Goal: Communication & Community: Answer question/provide support

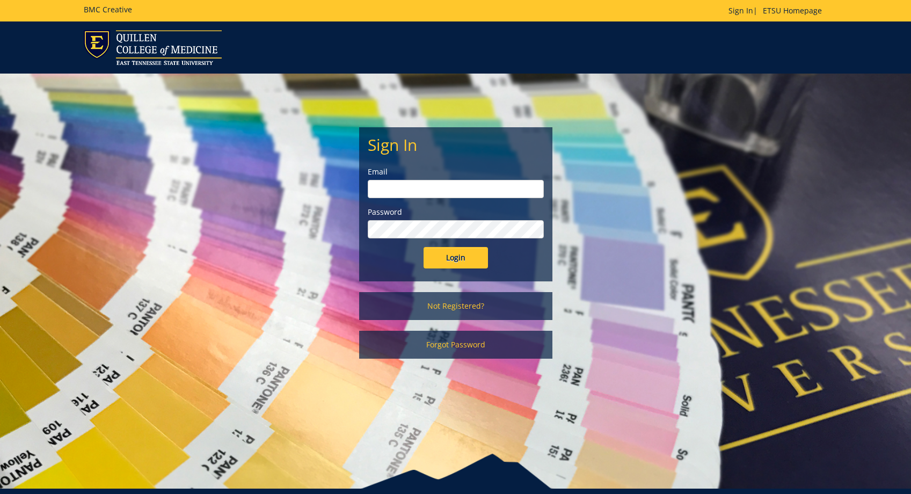
click at [399, 193] on input "email" at bounding box center [456, 189] width 176 height 18
type input "[PERSON_NAME][EMAIL_ADDRESS][DOMAIN_NAME]"
click at [423, 247] on input "Login" at bounding box center [455, 257] width 64 height 21
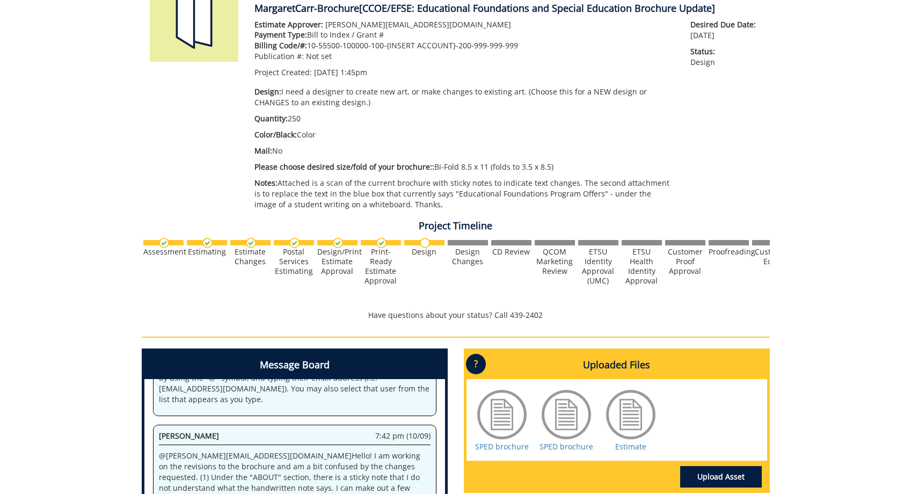
scroll to position [274, 0]
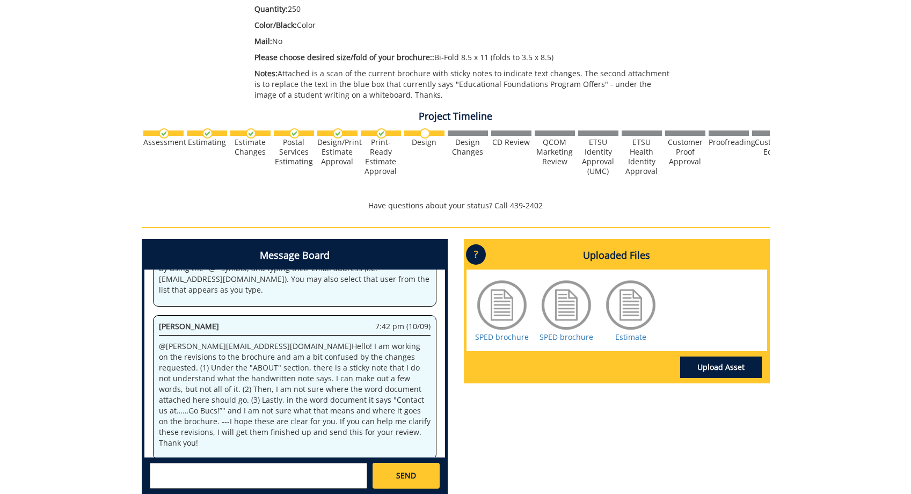
click at [177, 463] on div "SEND" at bounding box center [294, 474] width 301 height 35
click at [173, 467] on textarea at bounding box center [258, 476] width 217 height 26
paste textarea "Additionally this degree option can lead to potential graduate study in related…"
paste textarea "Contact us at 423-439-7687 or SPED@etsu.edu. Go Bucs!”"
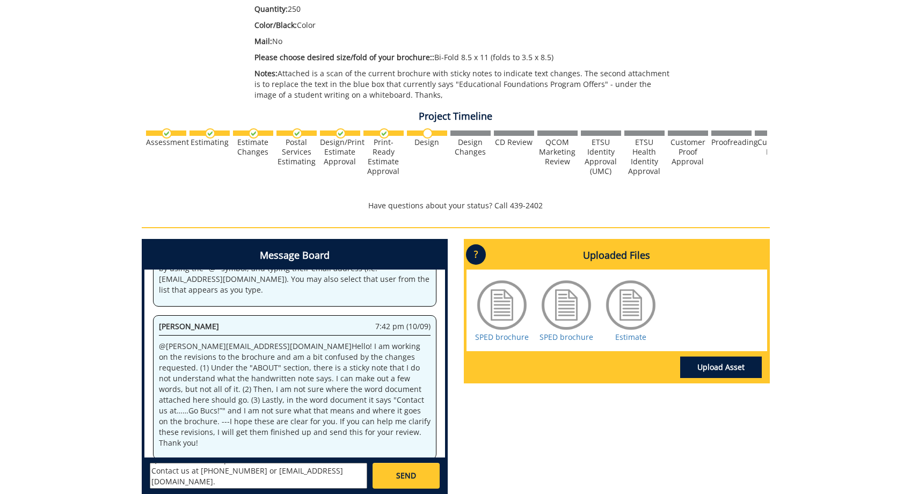
scroll to position [106, 0]
type textarea "Question 1: Additionally this degree option can lead to potential graduate stud…"
click at [401, 480] on span "SEND" at bounding box center [406, 475] width 20 height 11
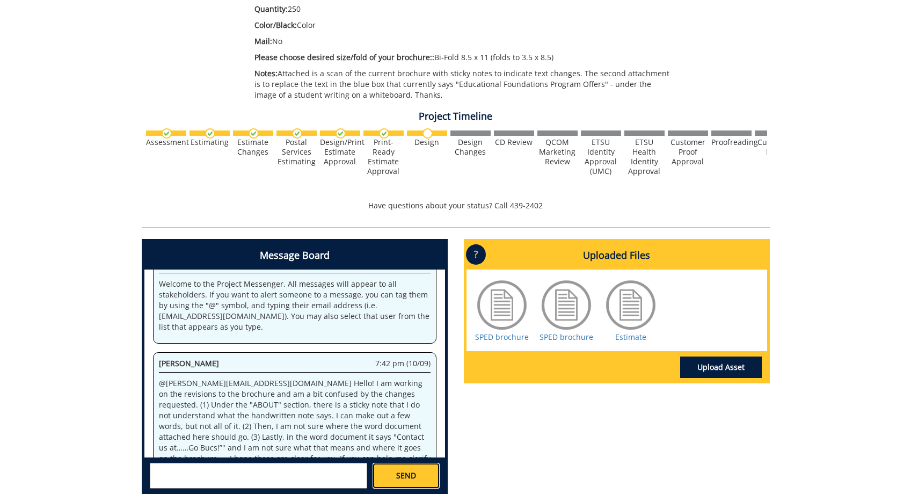
scroll to position [2862, 0]
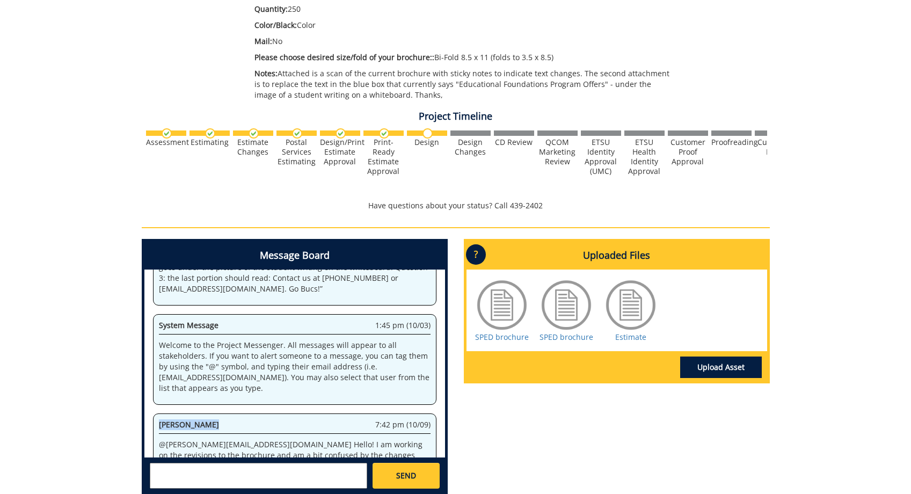
drag, startPoint x: 213, startPoint y: 340, endPoint x: 153, endPoint y: 338, distance: 60.1
click at [153, 413] on div "Angelica Ares 7:42 pm (10/09) @carr@etsu.edu Hello! I am working on the revisio…" at bounding box center [294, 485] width 283 height 144
copy span "Angelica Ares"
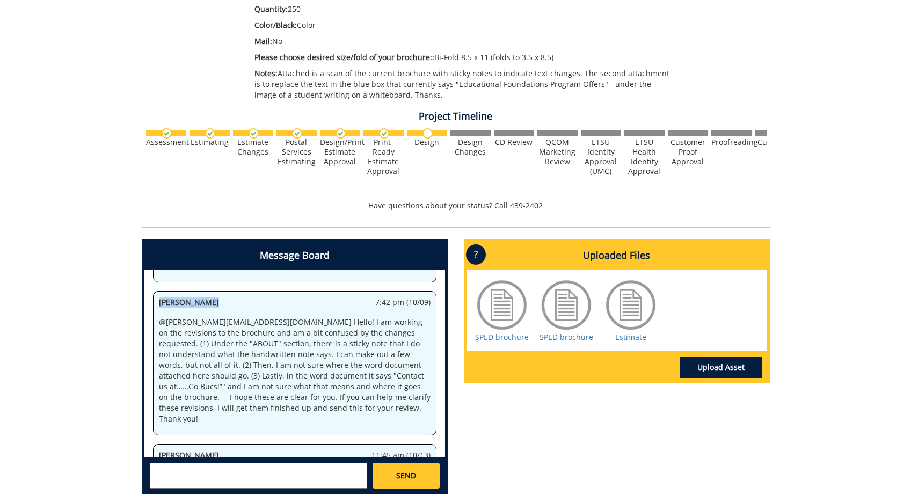
scroll to position [385, 0]
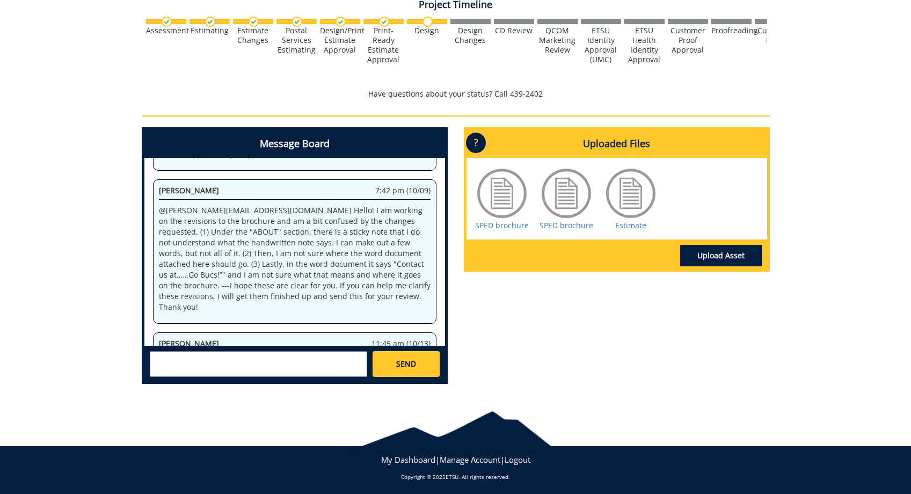
click at [236, 378] on div "SEND" at bounding box center [294, 363] width 301 height 35
click at [237, 369] on textarea at bounding box center [258, 364] width 217 height 26
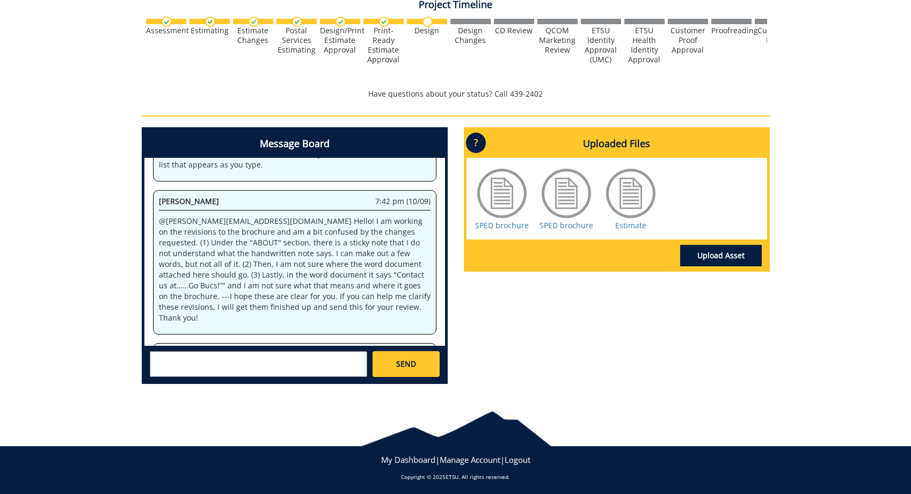
paste textarea "Angelica Ares"
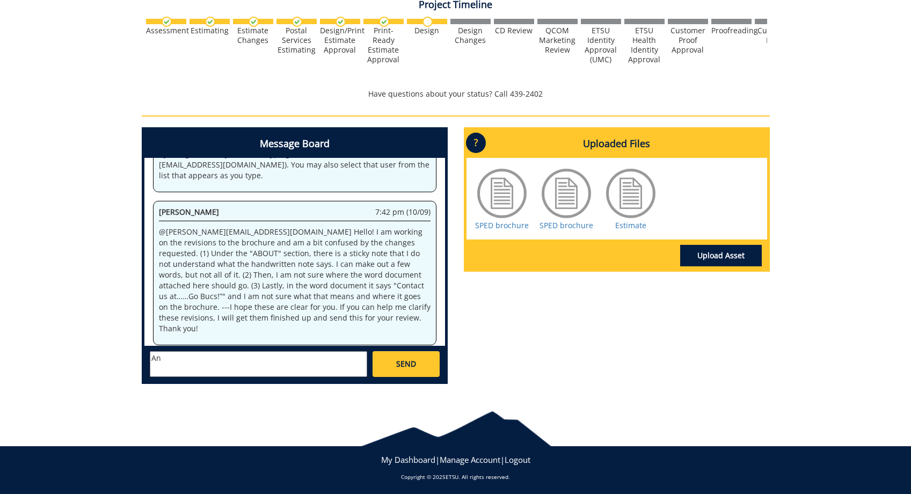
type textarea "A"
